Goal: Transaction & Acquisition: Purchase product/service

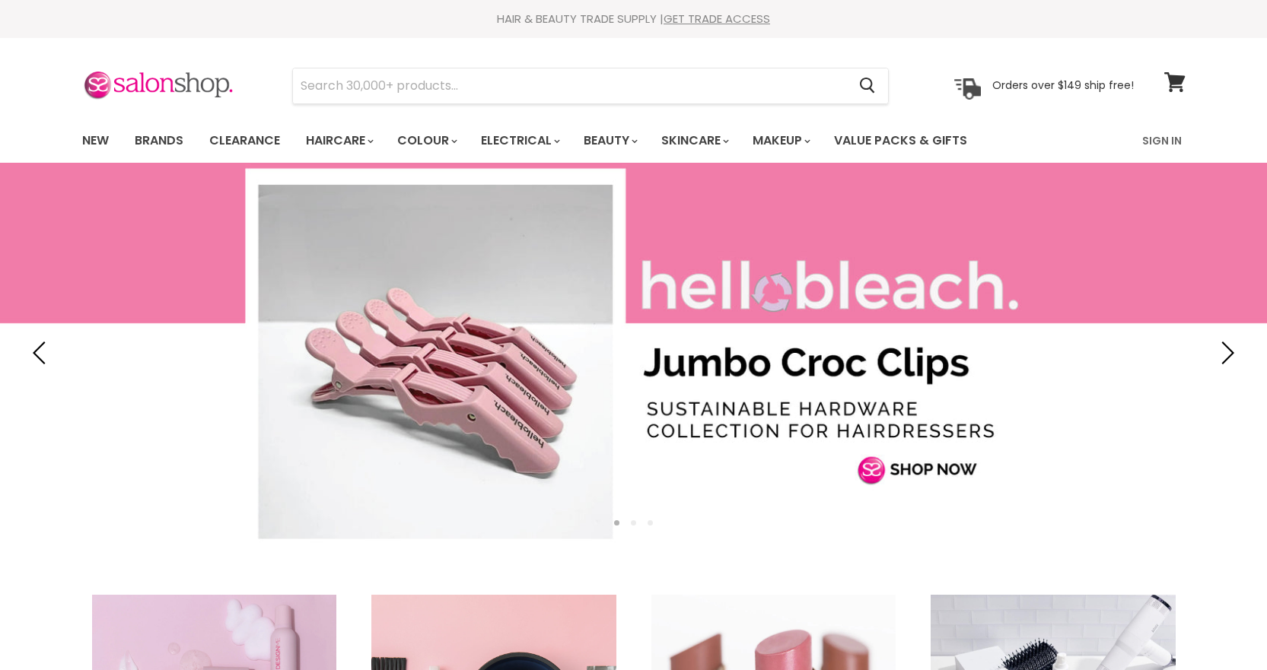
click at [708, 19] on link "GET TRADE ACCESS" at bounding box center [716, 19] width 107 height 16
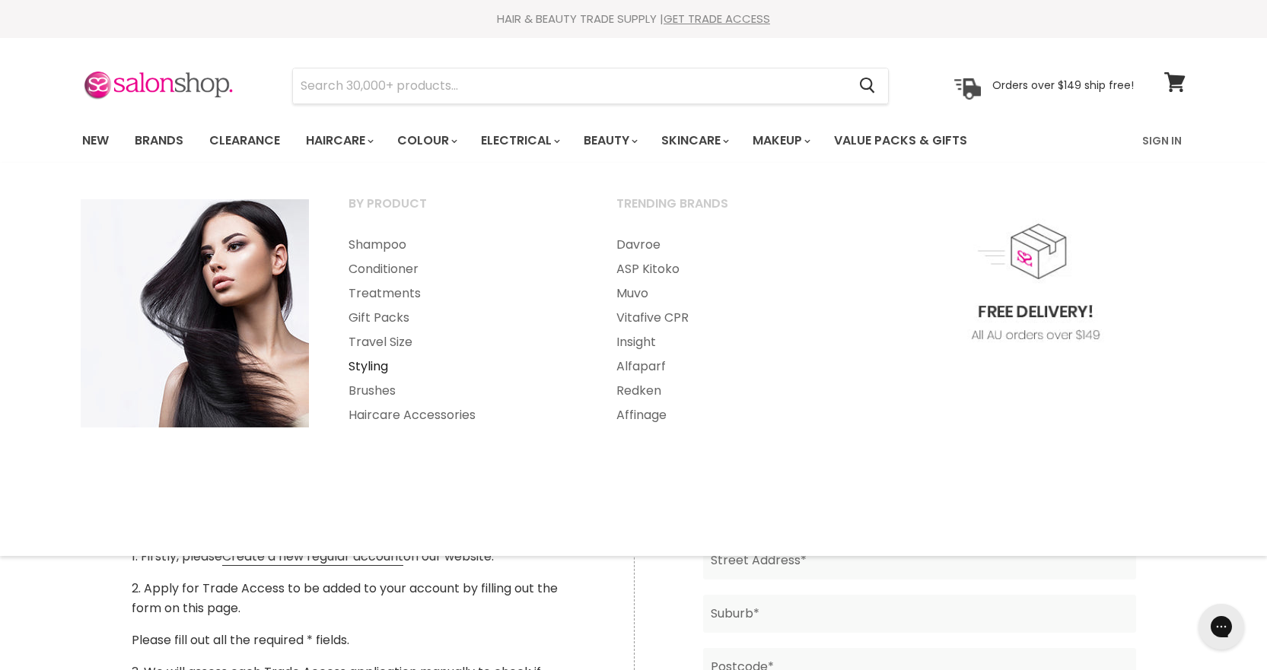
click at [368, 367] on link "Styling" at bounding box center [461, 367] width 265 height 24
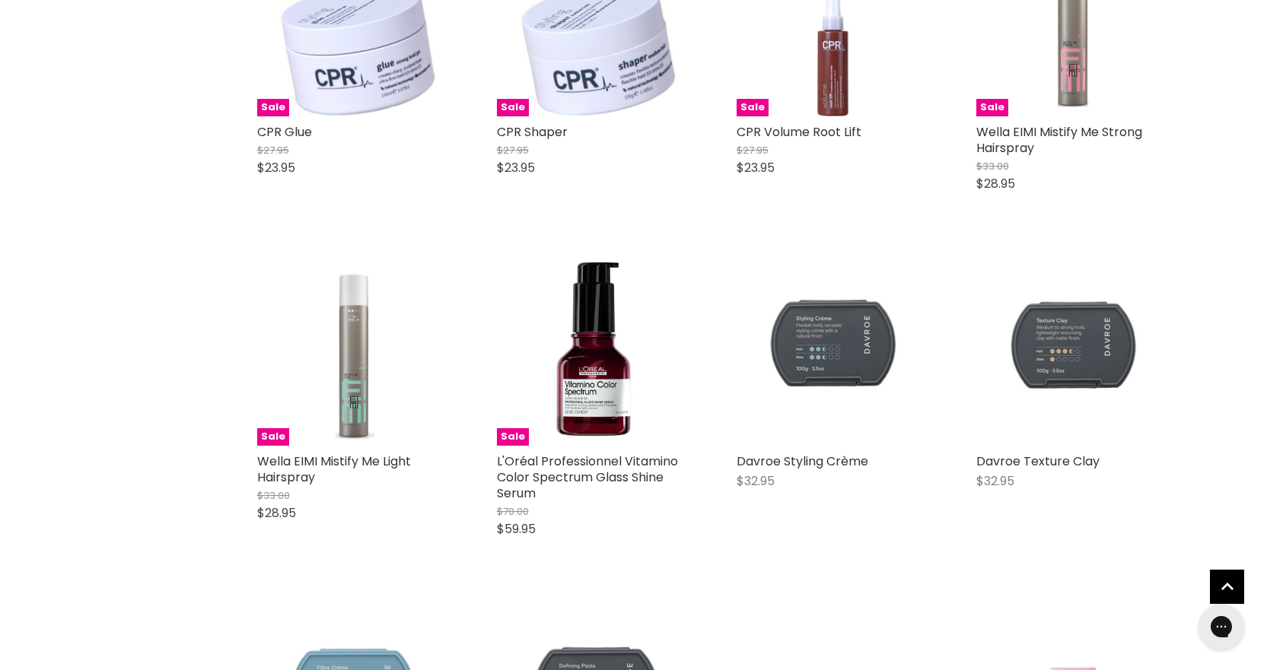
scroll to position [2435, 0]
